Goal: Contribute content: Add original content to the website for others to see

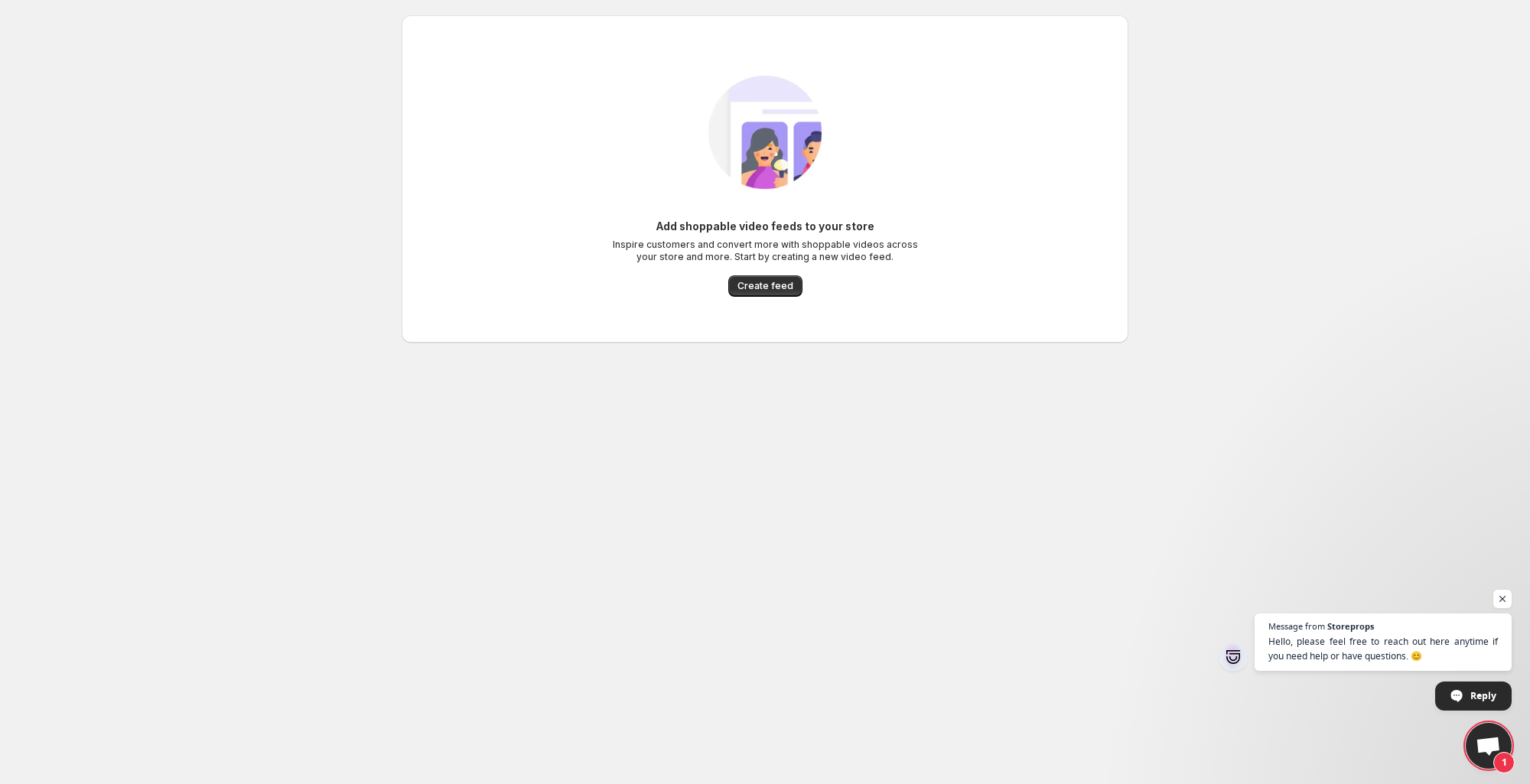
click at [1492, 755] on span "Open chat" at bounding box center [1488, 746] width 26 height 22
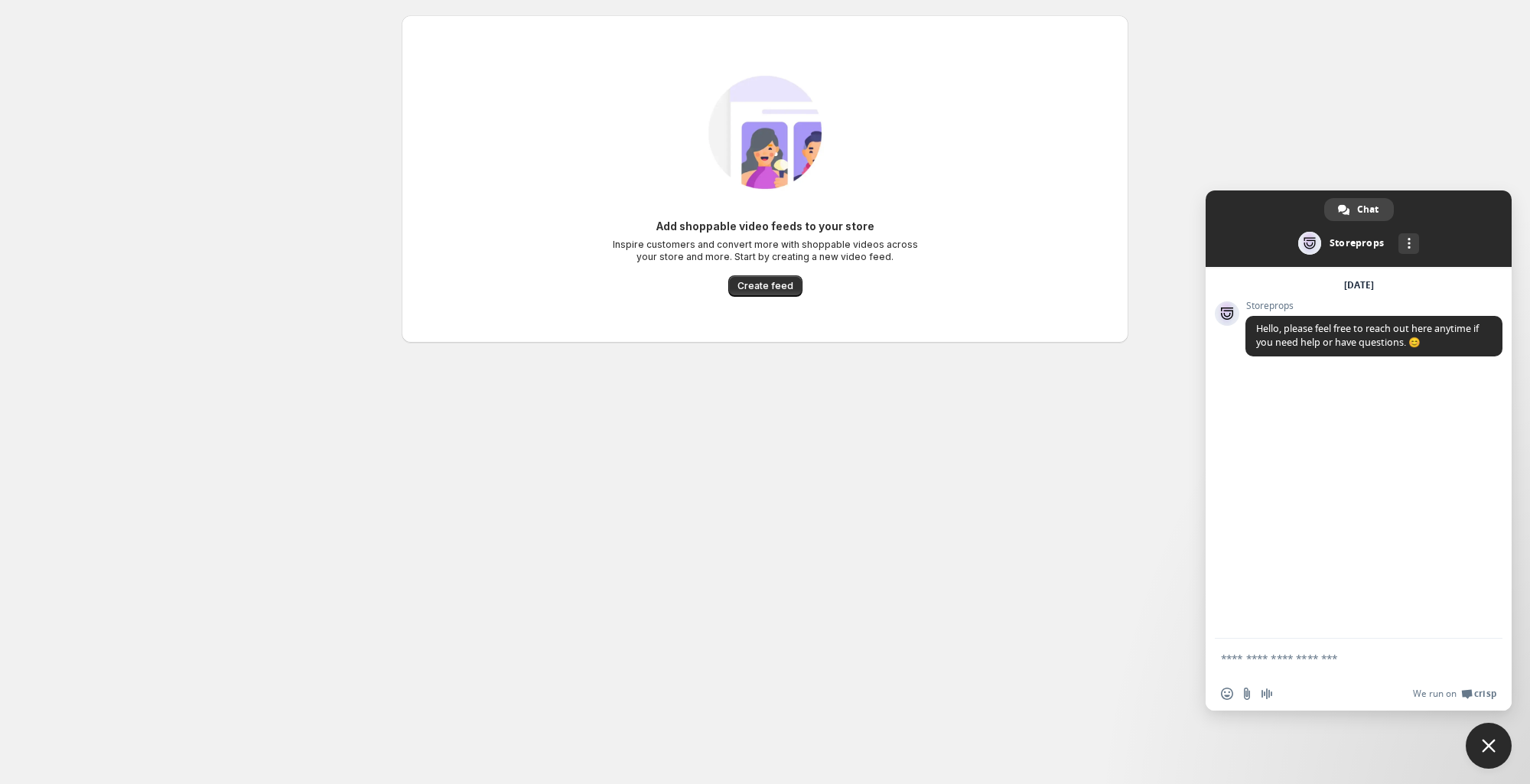
click at [1083, 370] on div at bounding box center [765, 367] width 727 height 25
click at [1491, 728] on span "Close chat" at bounding box center [1488, 745] width 46 height 46
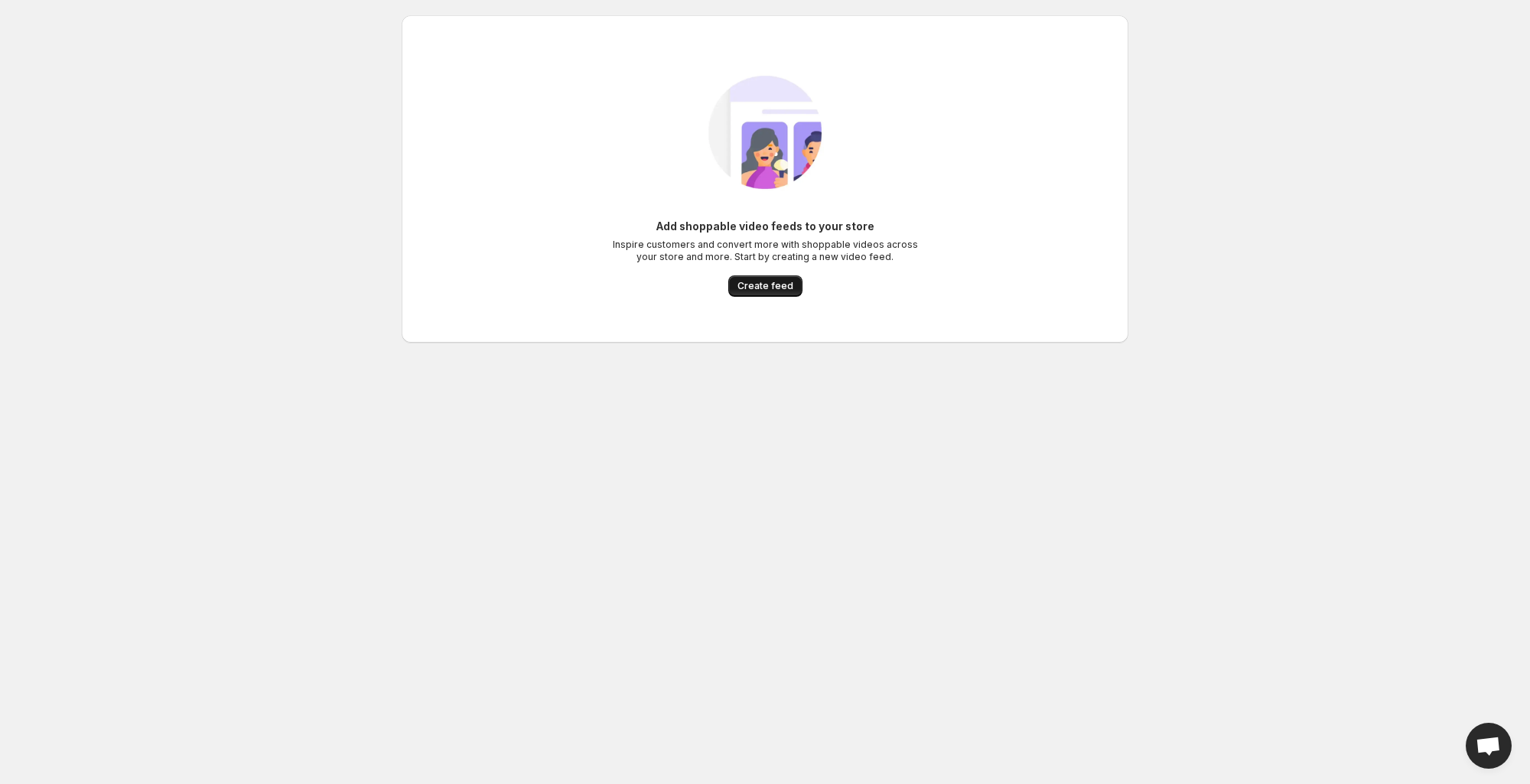
click at [775, 294] on button "Create feed" at bounding box center [765, 286] width 74 height 22
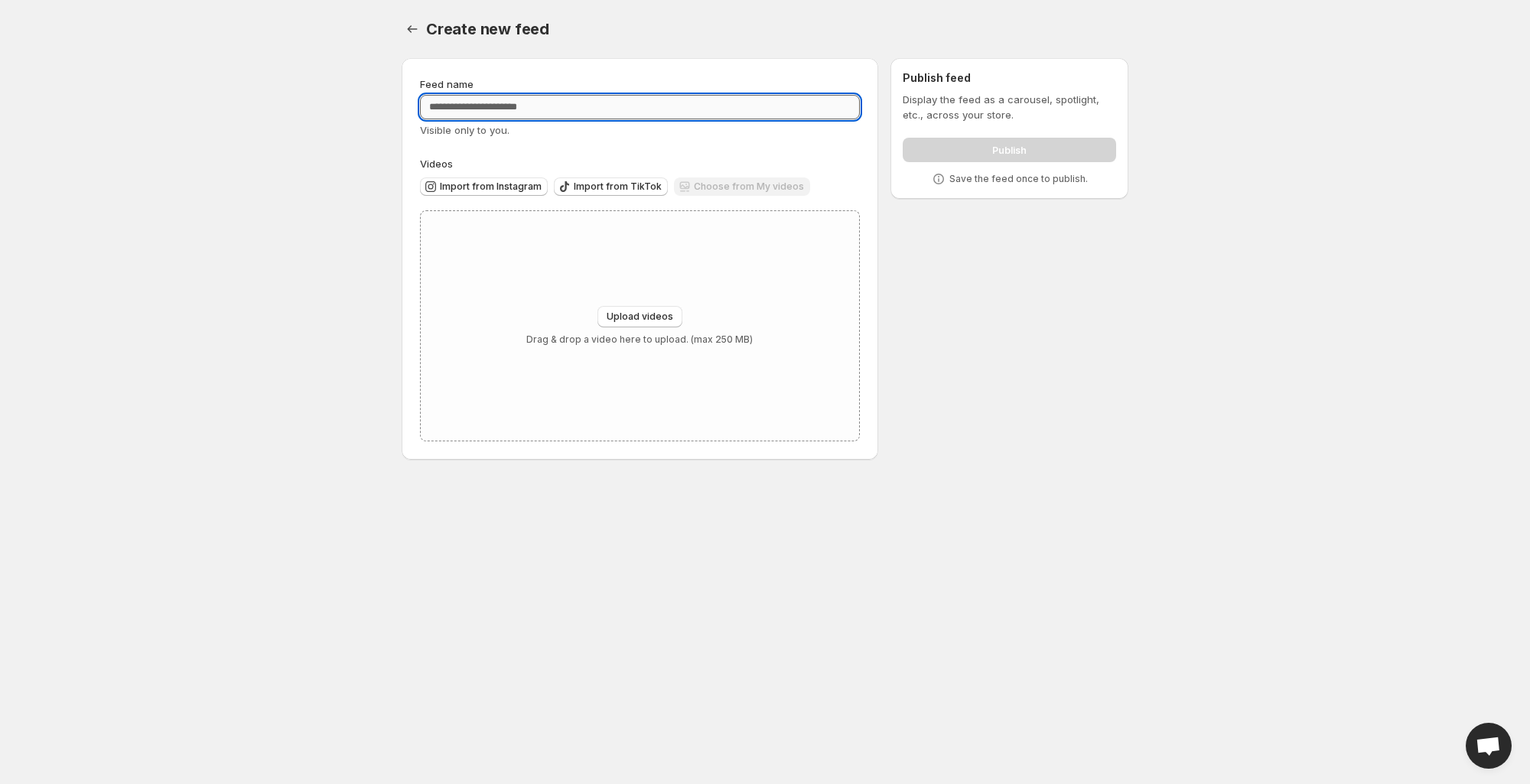
click at [611, 113] on input "Feed name" at bounding box center [640, 107] width 440 height 25
type input "******"
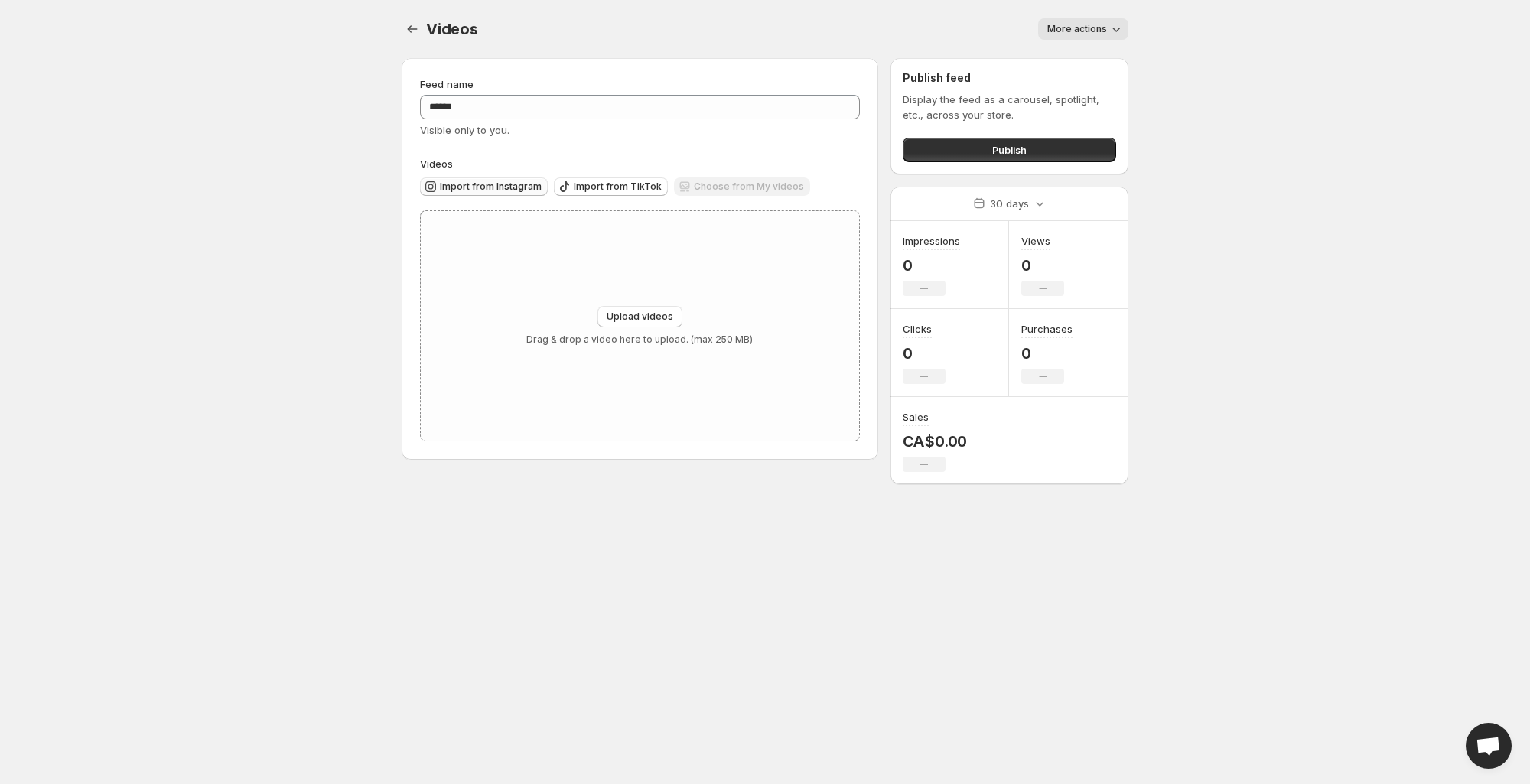
click at [511, 186] on span "Import from Instagram" at bounding box center [491, 186] width 102 height 12
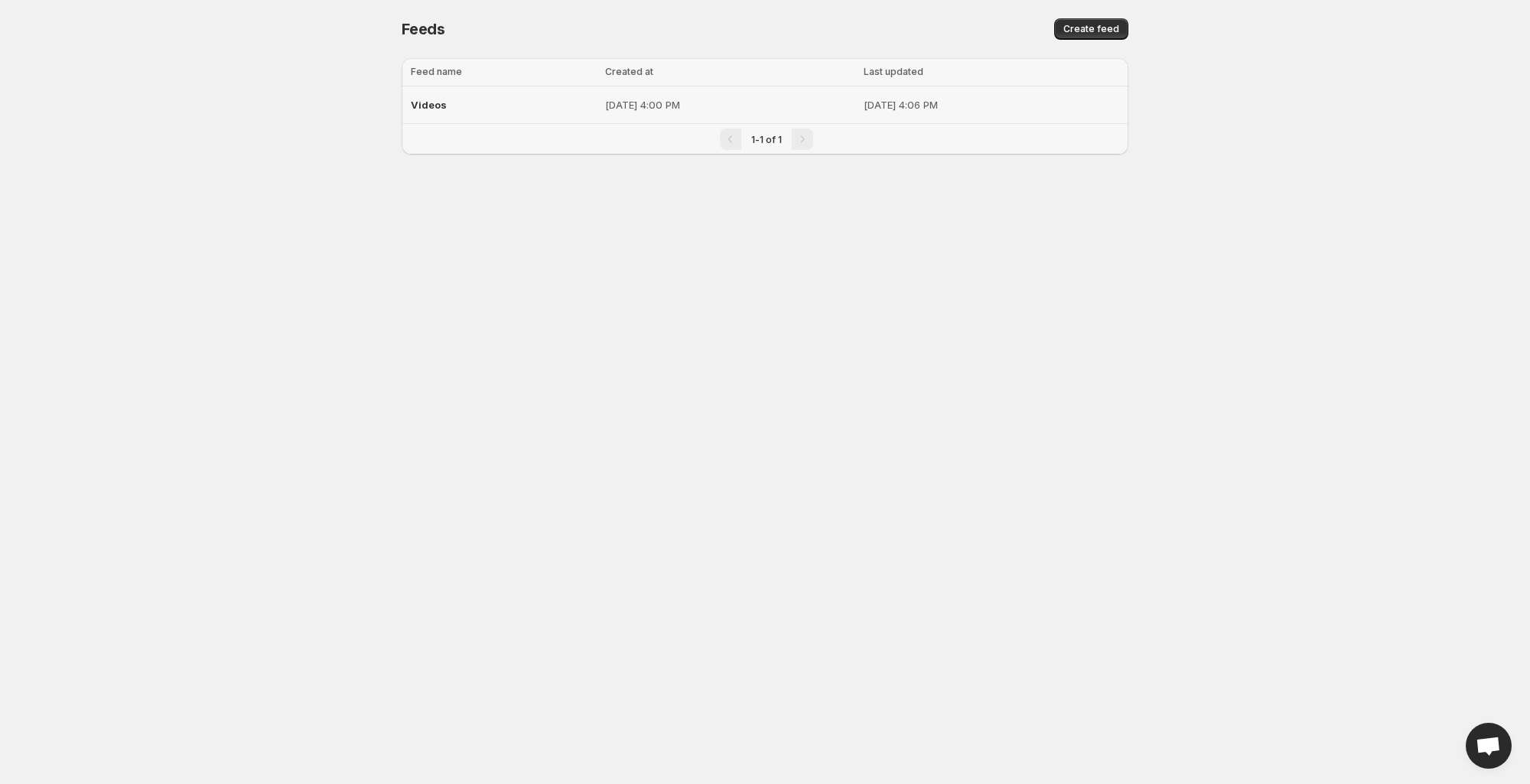
click at [452, 109] on div "Videos" at bounding box center [503, 105] width 185 height 27
